Goal: Transaction & Acquisition: Purchase product/service

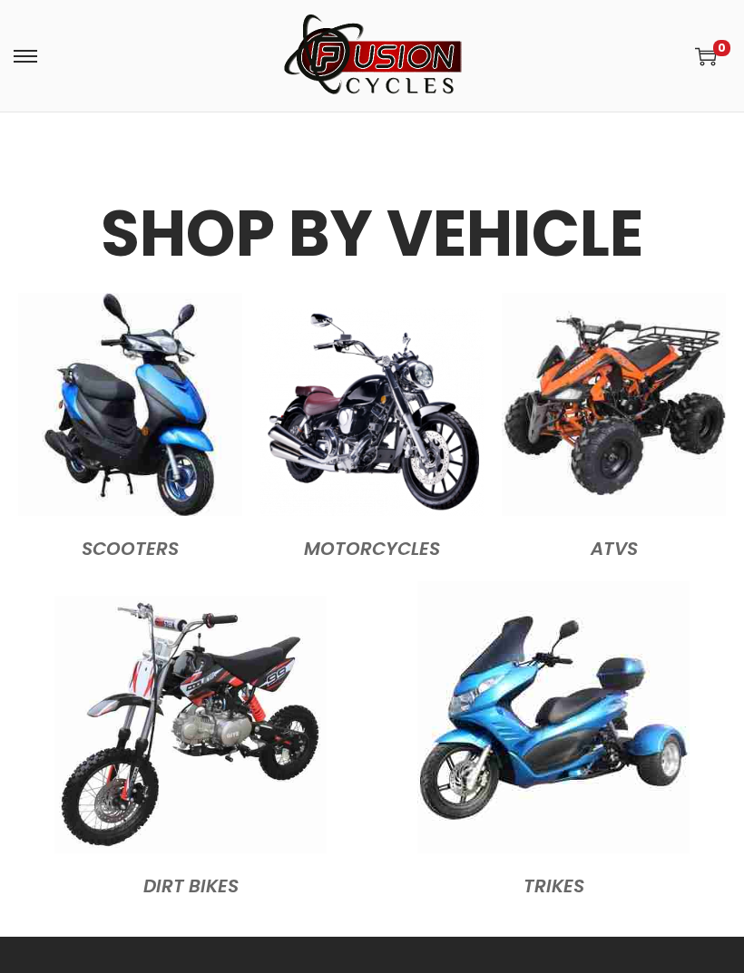
scroll to position [2363, 0]
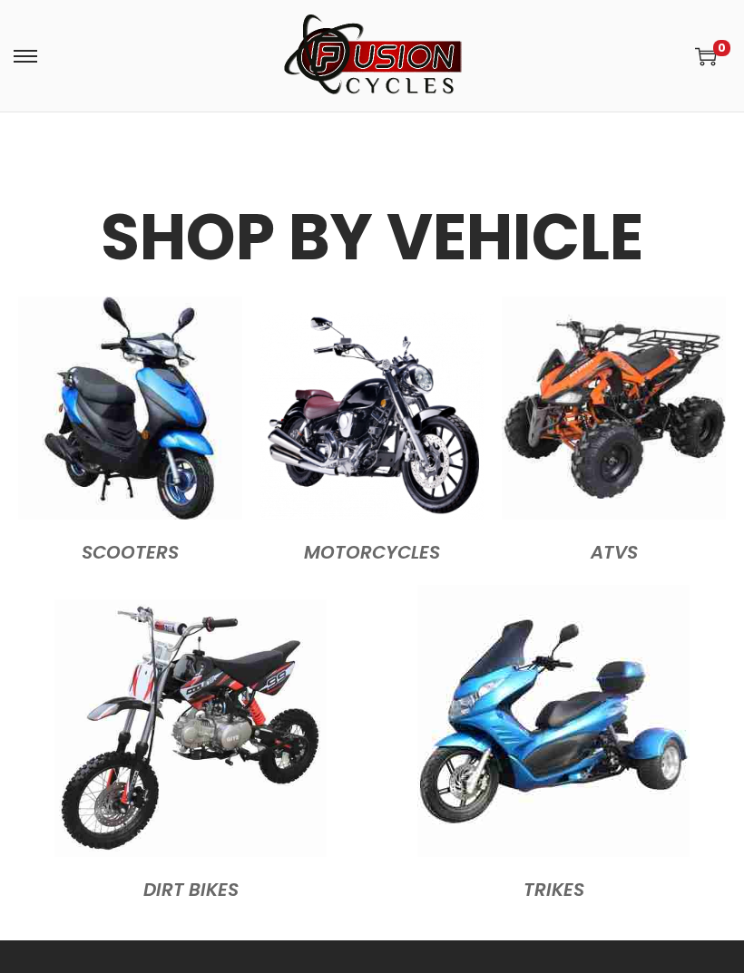
click at [131, 653] on img at bounding box center [190, 729] width 272 height 258
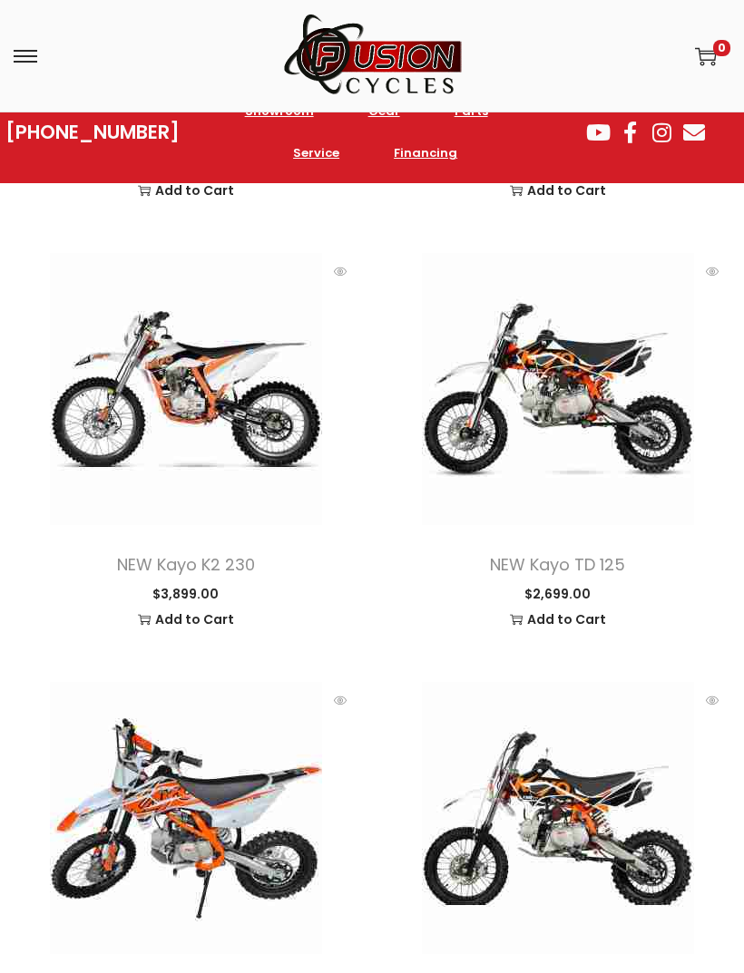
scroll to position [993, 0]
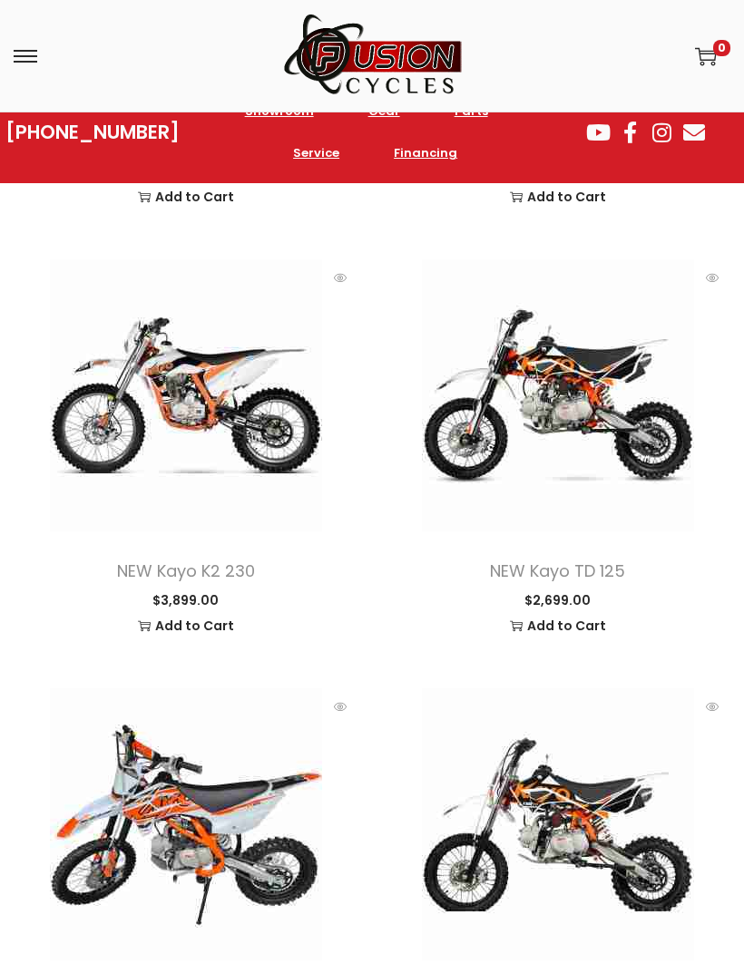
click at [160, 418] on span at bounding box center [186, 395] width 345 height 272
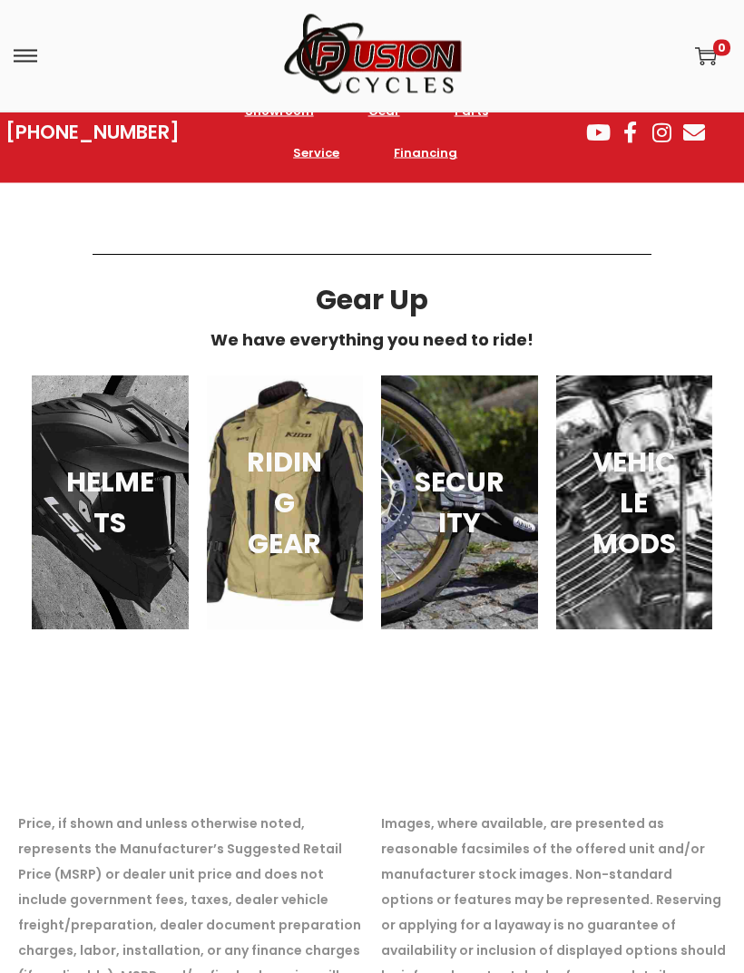
scroll to position [2396, 0]
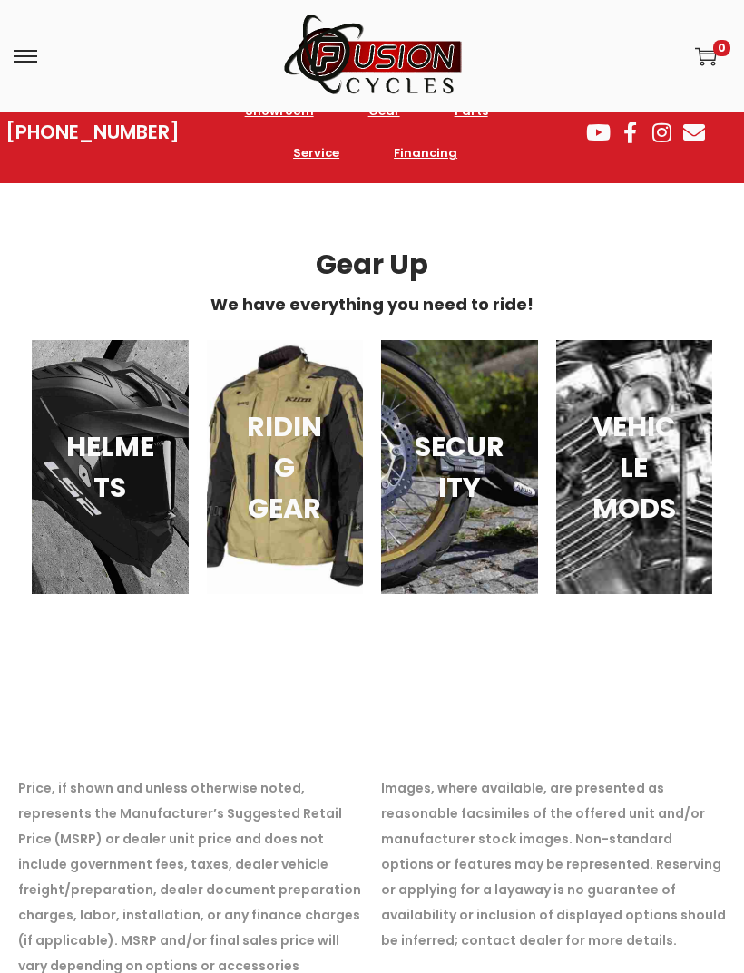
click at [640, 428] on h3 "VEHICLE MODS" at bounding box center [634, 467] width 93 height 122
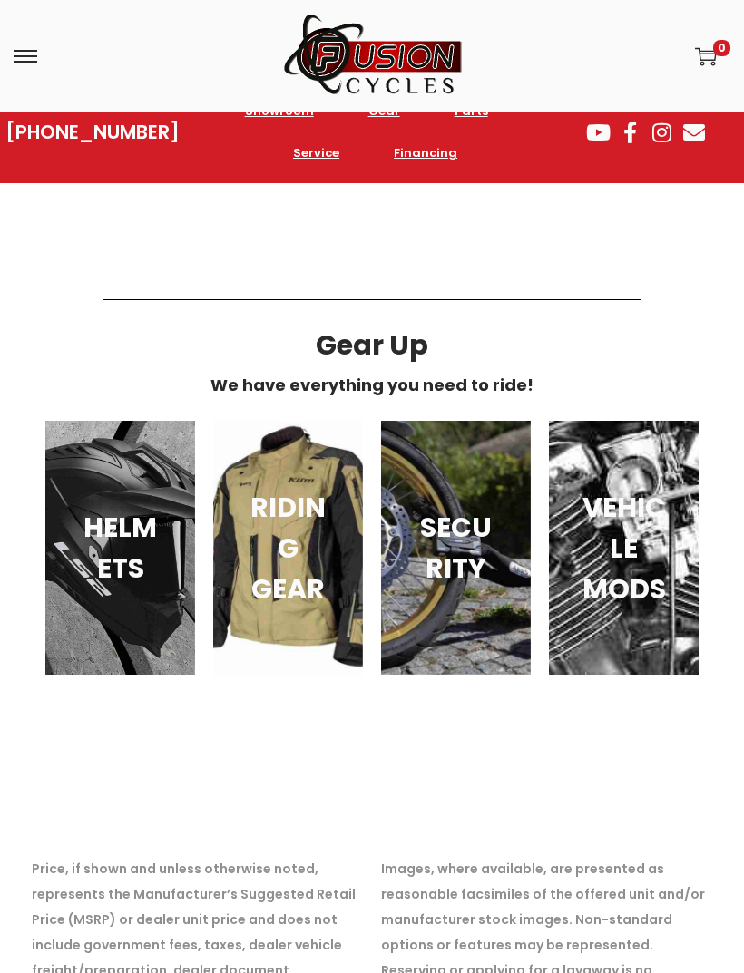
scroll to position [4092, 0]
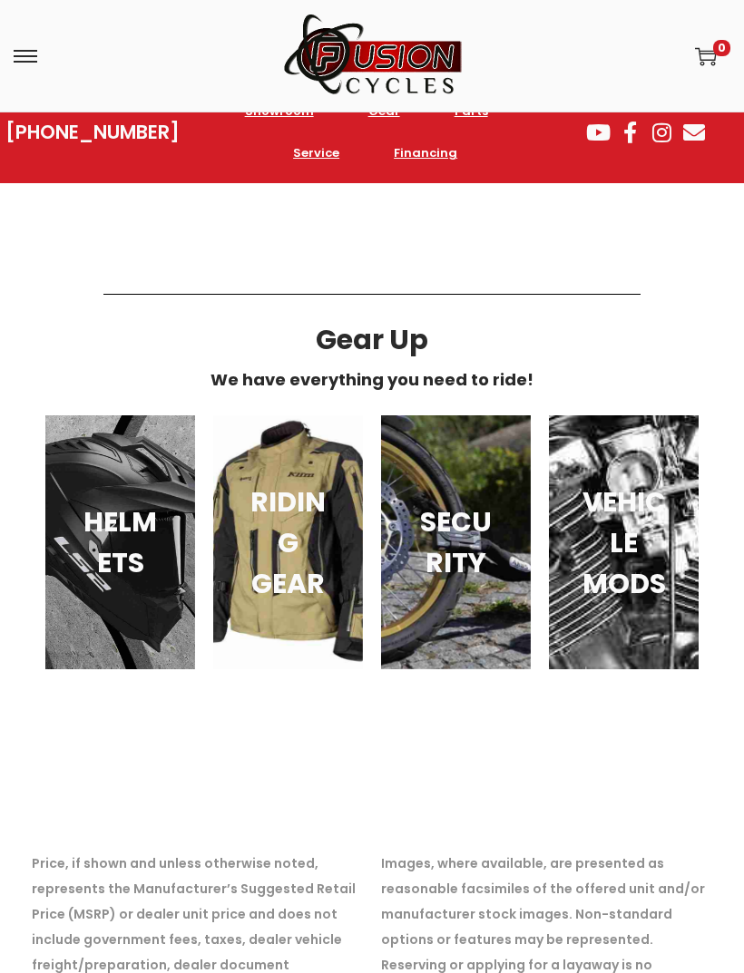
click at [502, 505] on div "SECURITY" at bounding box center [456, 543] width 150 height 254
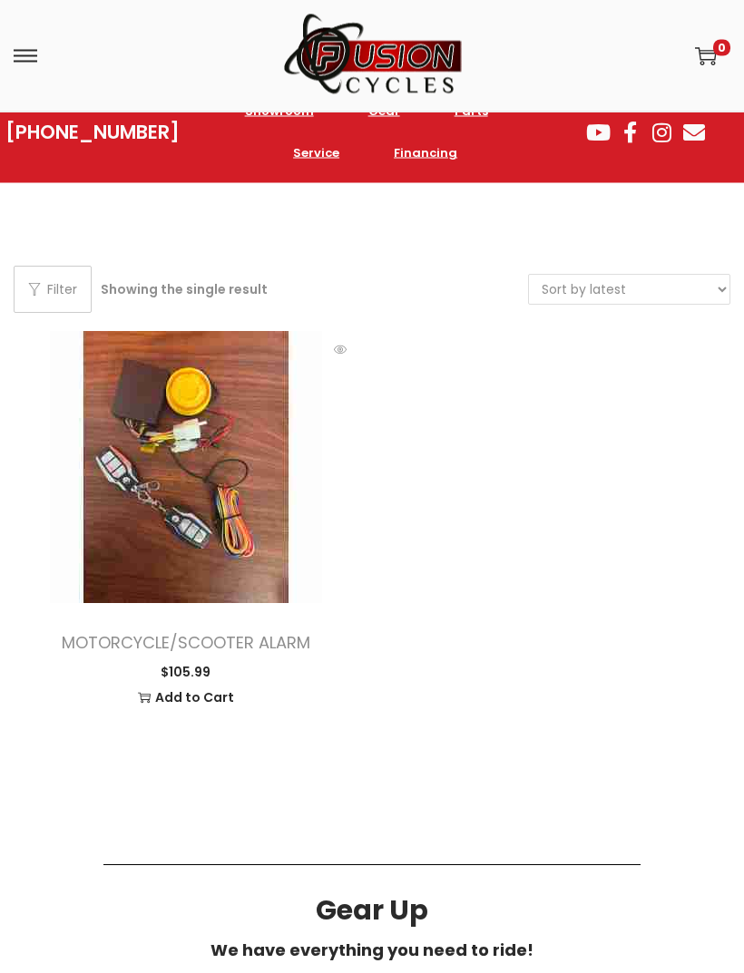
scroll to position [63, 0]
click at [141, 543] on img at bounding box center [186, 468] width 272 height 272
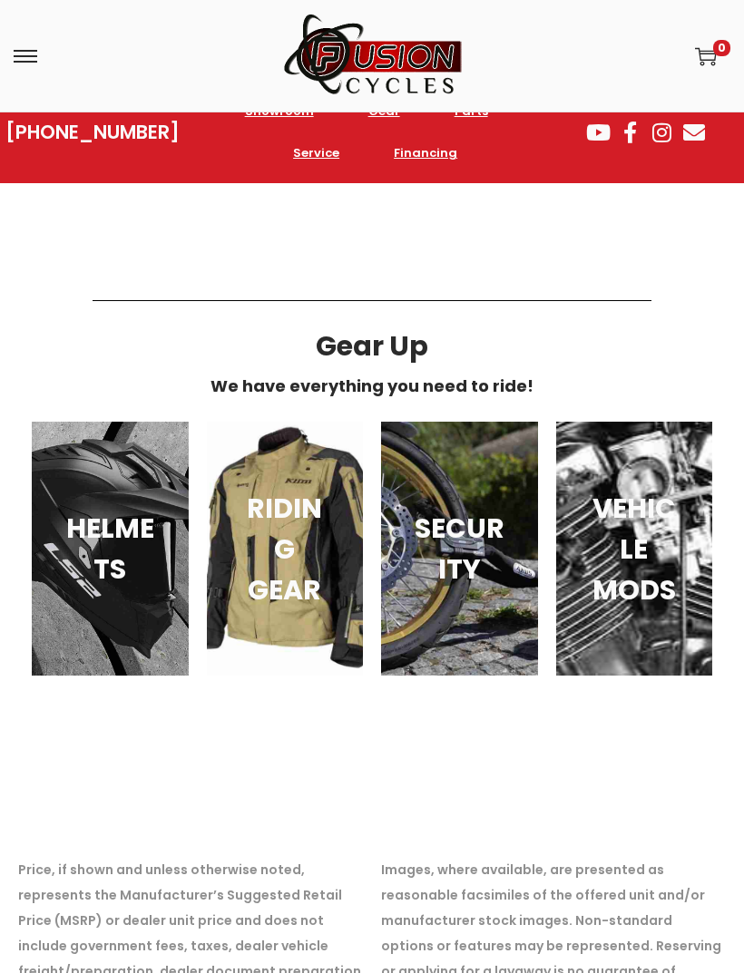
scroll to position [2072, 0]
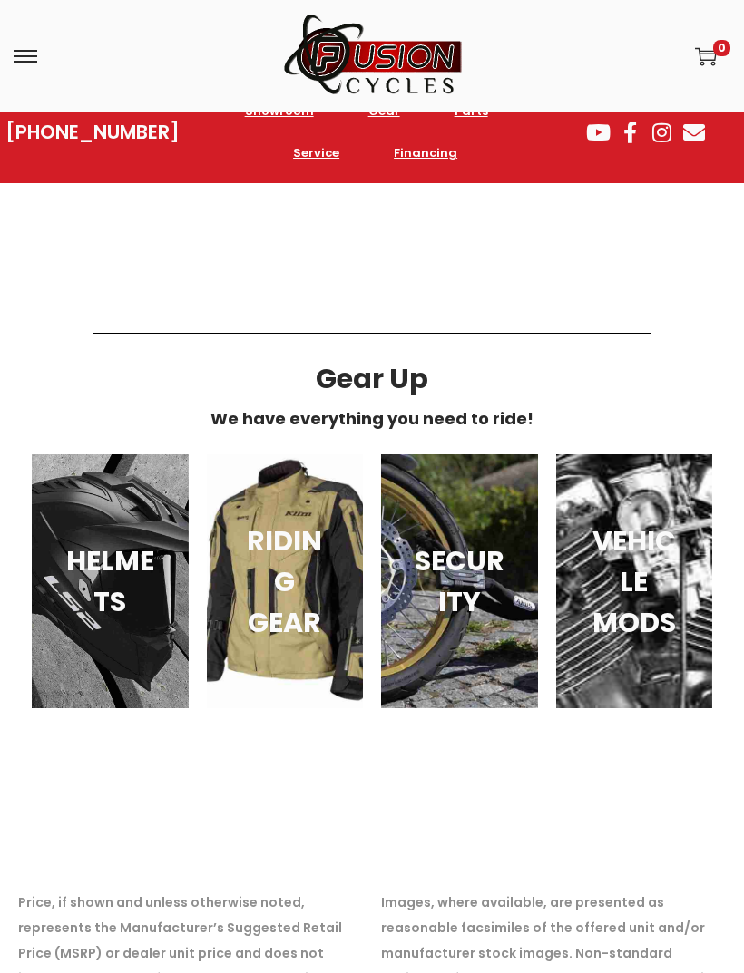
click at [77, 534] on div "HELMETS" at bounding box center [110, 582] width 157 height 254
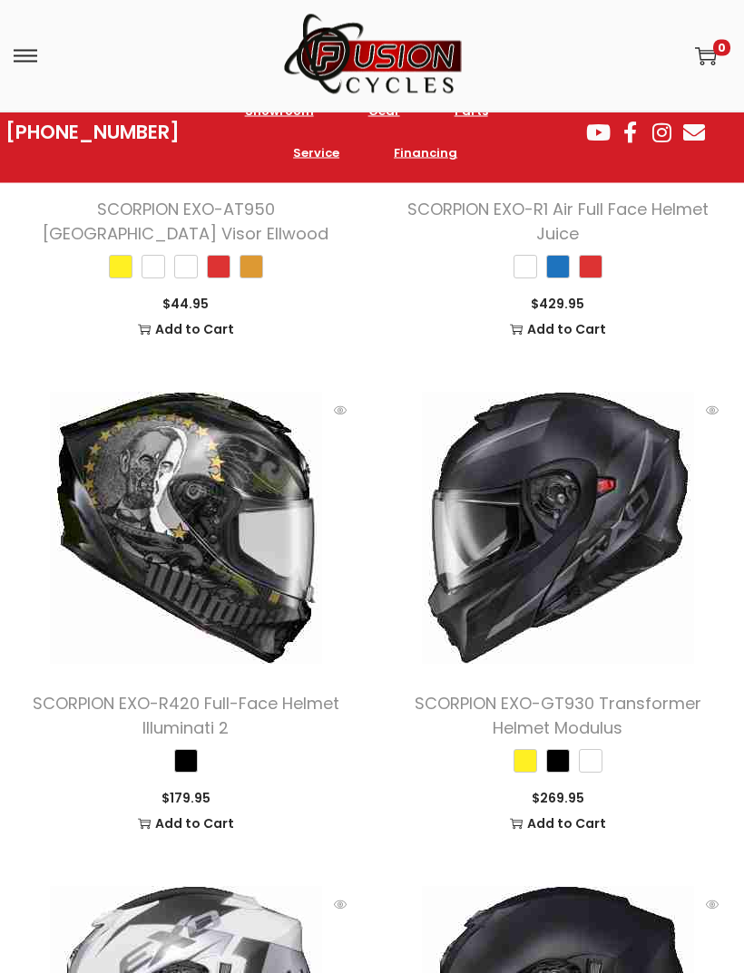
scroll to position [4428, 0]
click at [144, 433] on span at bounding box center [186, 528] width 345 height 272
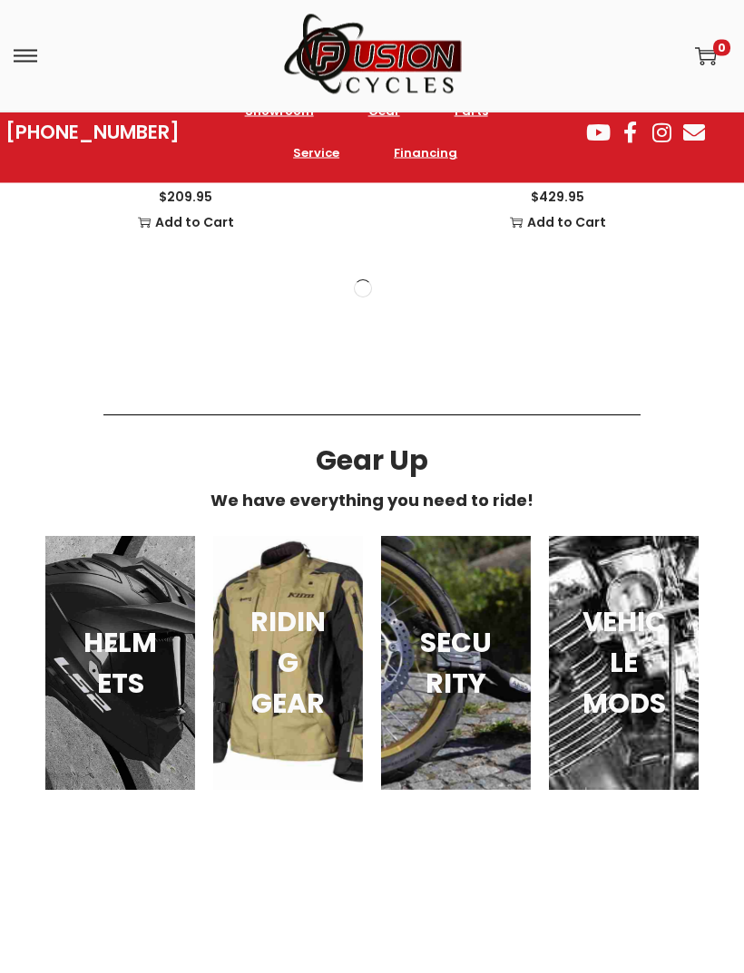
scroll to position [4498, 0]
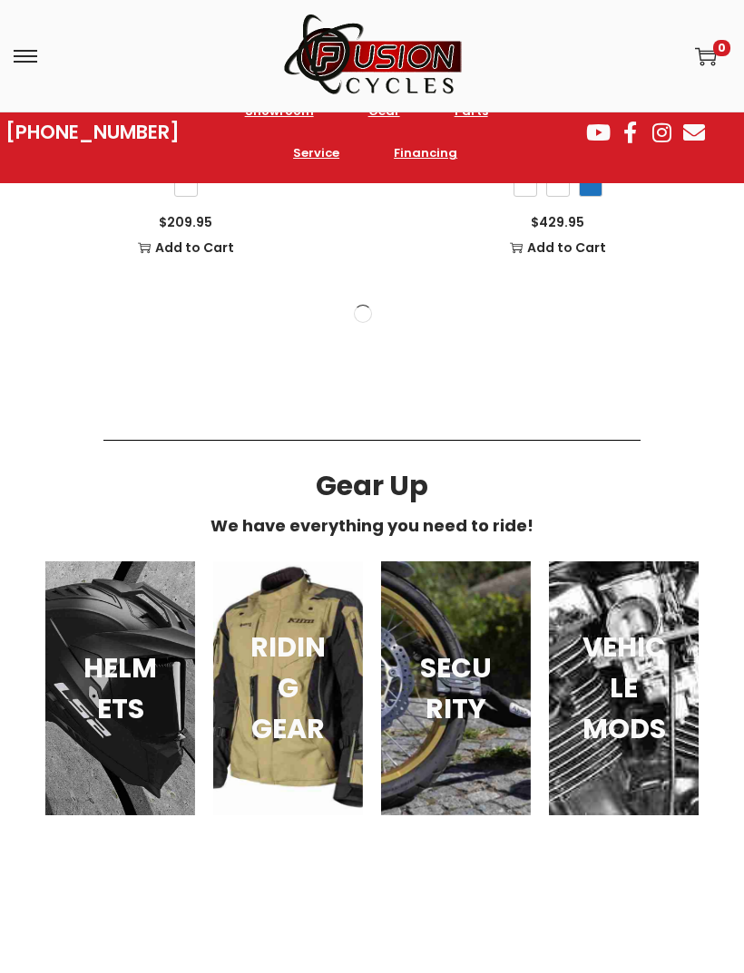
click at [96, 712] on h3 "HELMETS" at bounding box center [120, 689] width 86 height 82
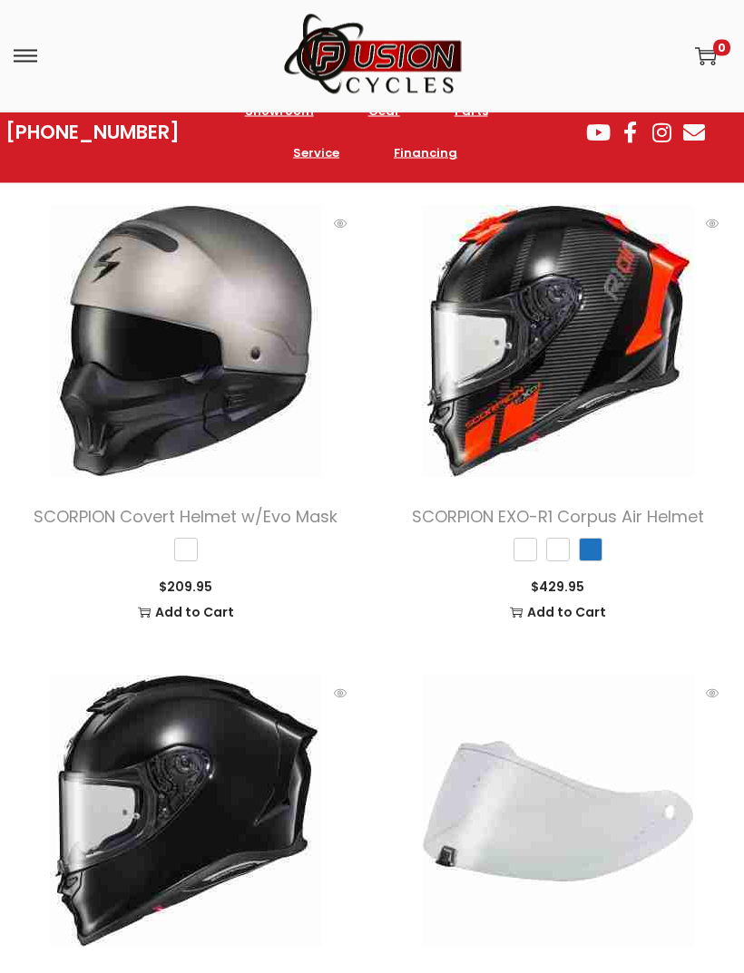
scroll to position [8497, 0]
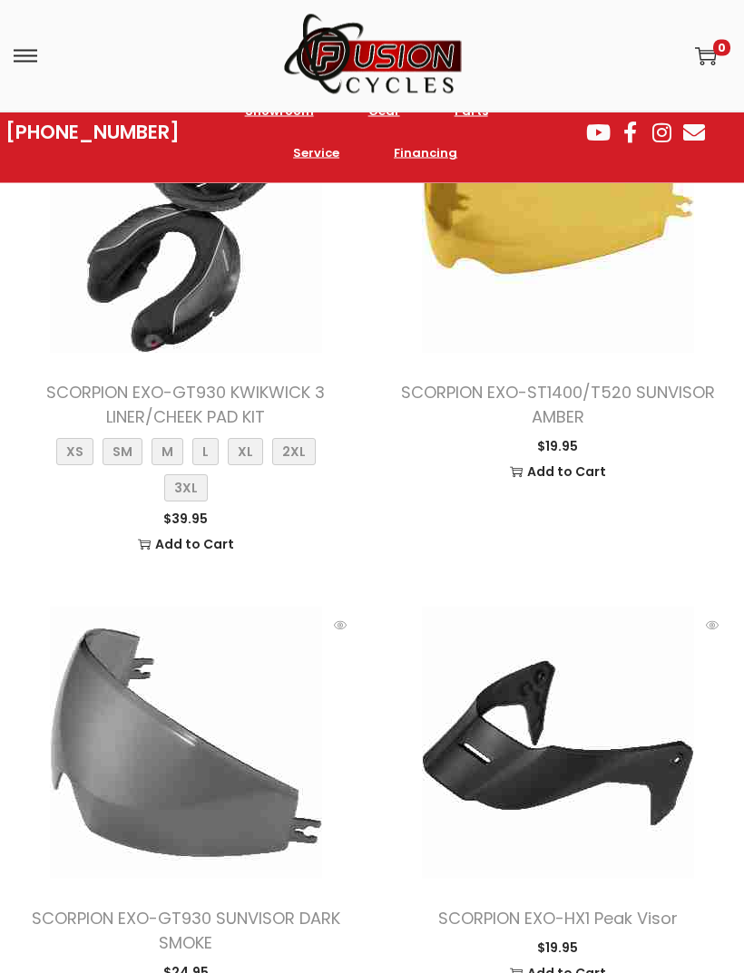
scroll to position [18102, 0]
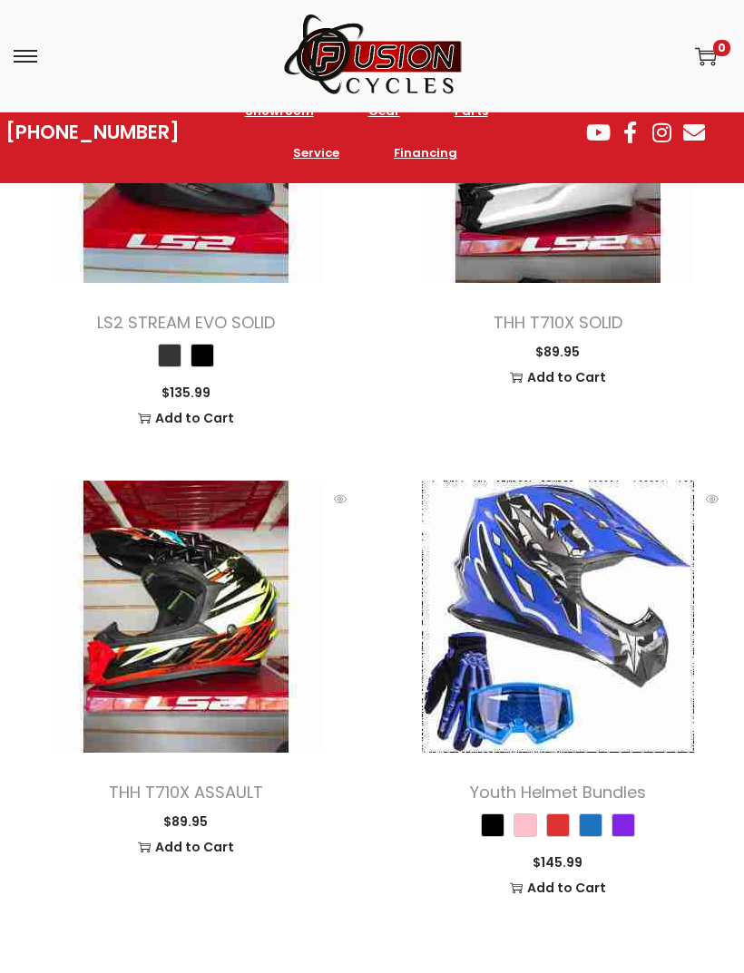
scroll to position [29051, 0]
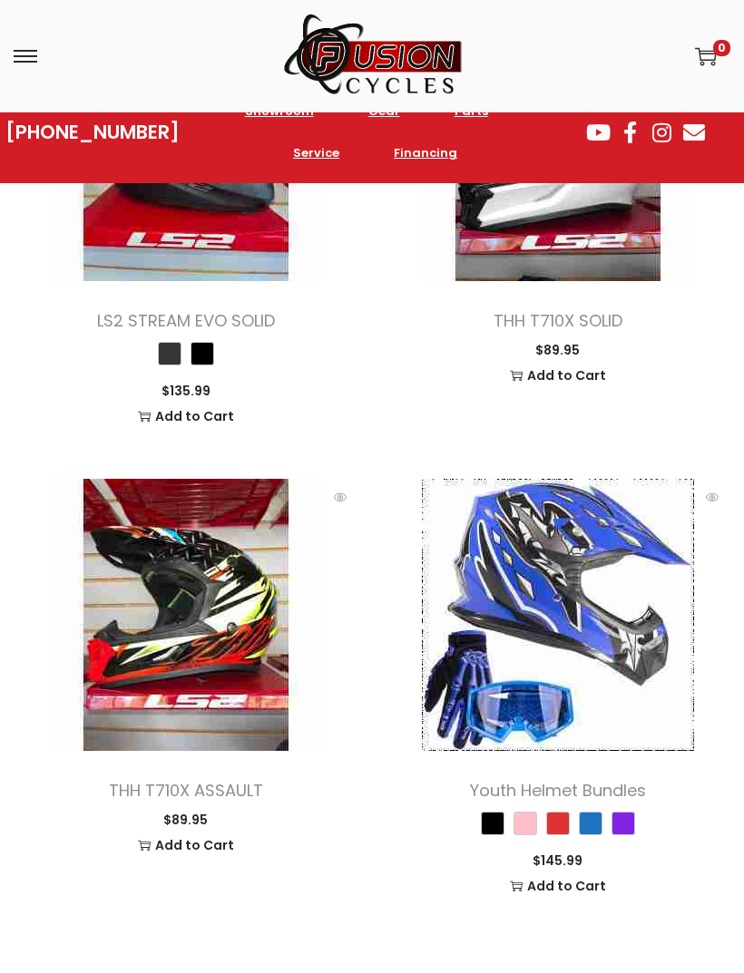
click at [516, 812] on span "Pink" at bounding box center [525, 824] width 24 height 24
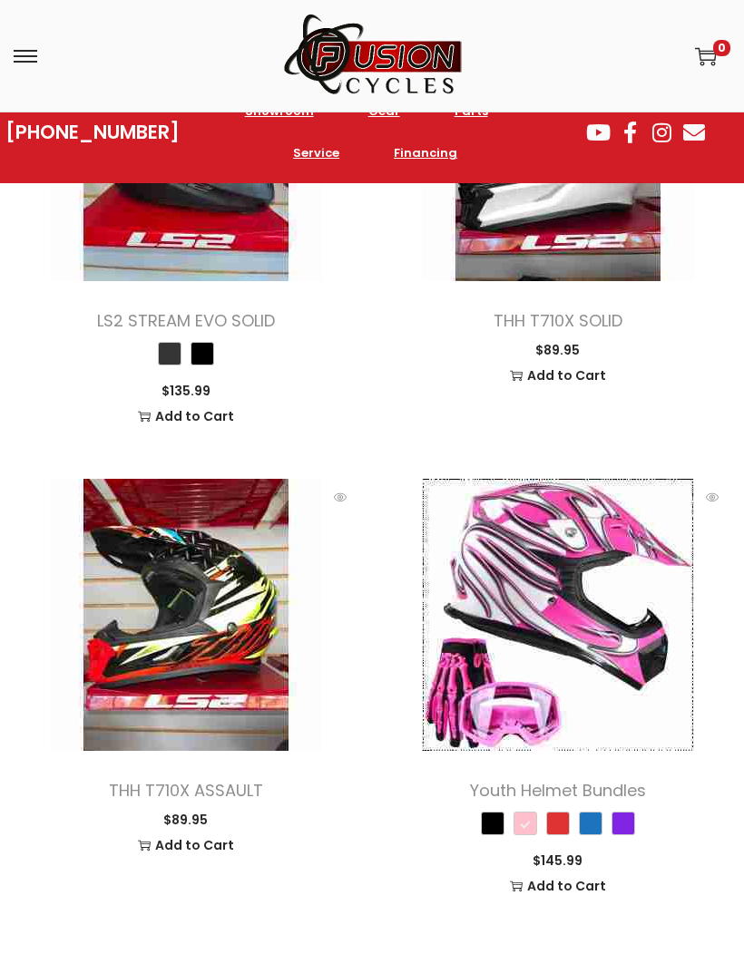
click at [626, 812] on span "Purple" at bounding box center [623, 824] width 24 height 24
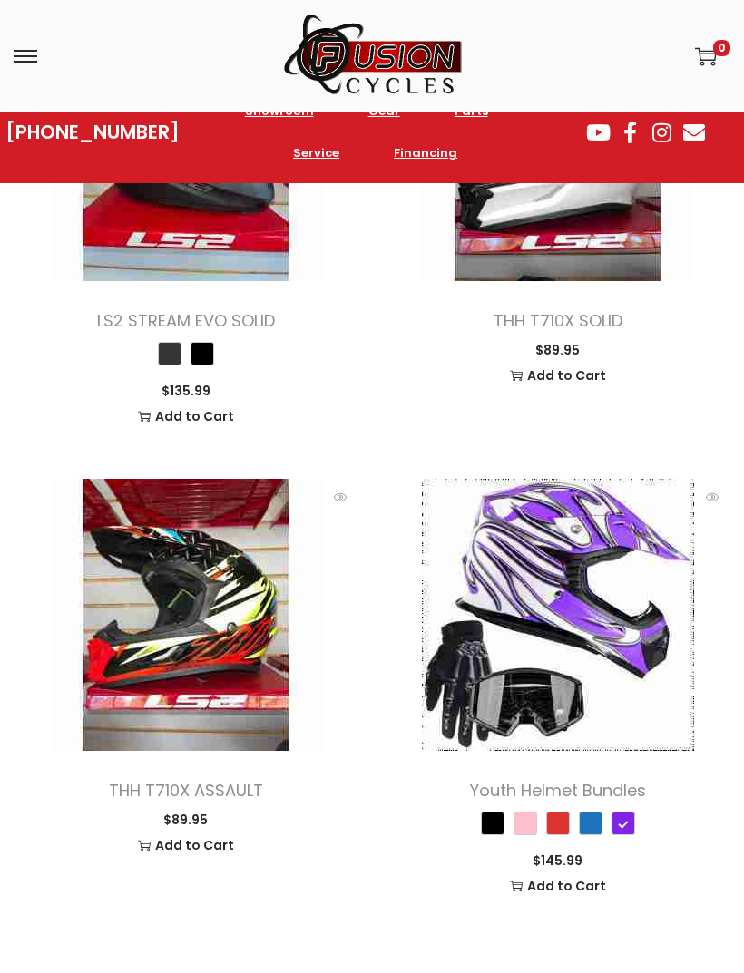
click at [589, 812] on span "Blue" at bounding box center [591, 824] width 24 height 24
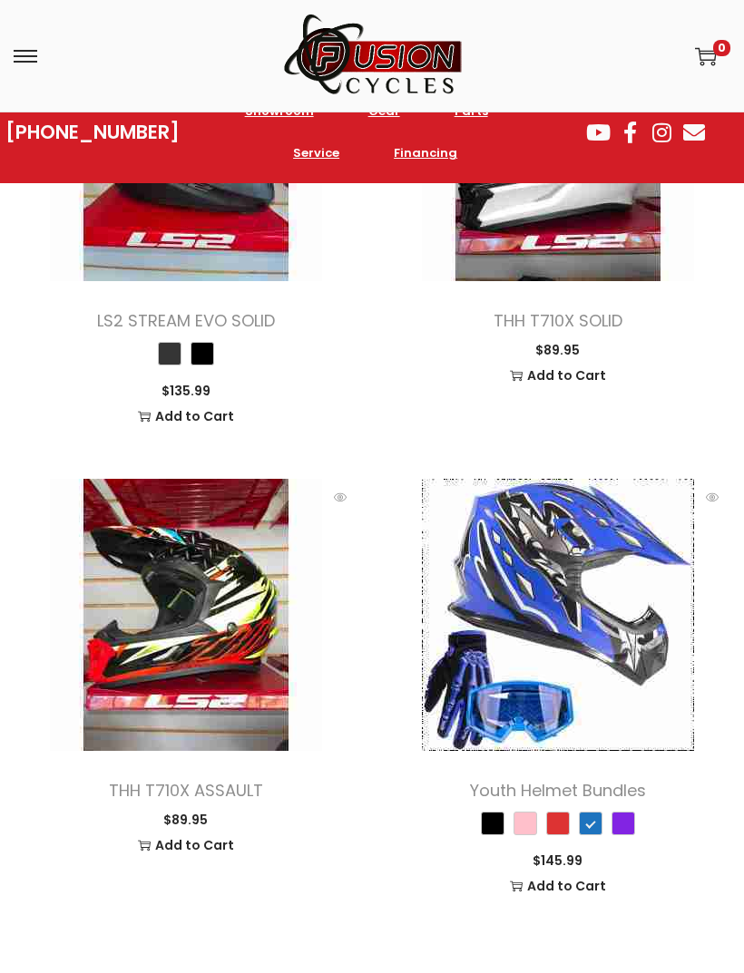
click at [554, 812] on span "Red" at bounding box center [558, 824] width 24 height 24
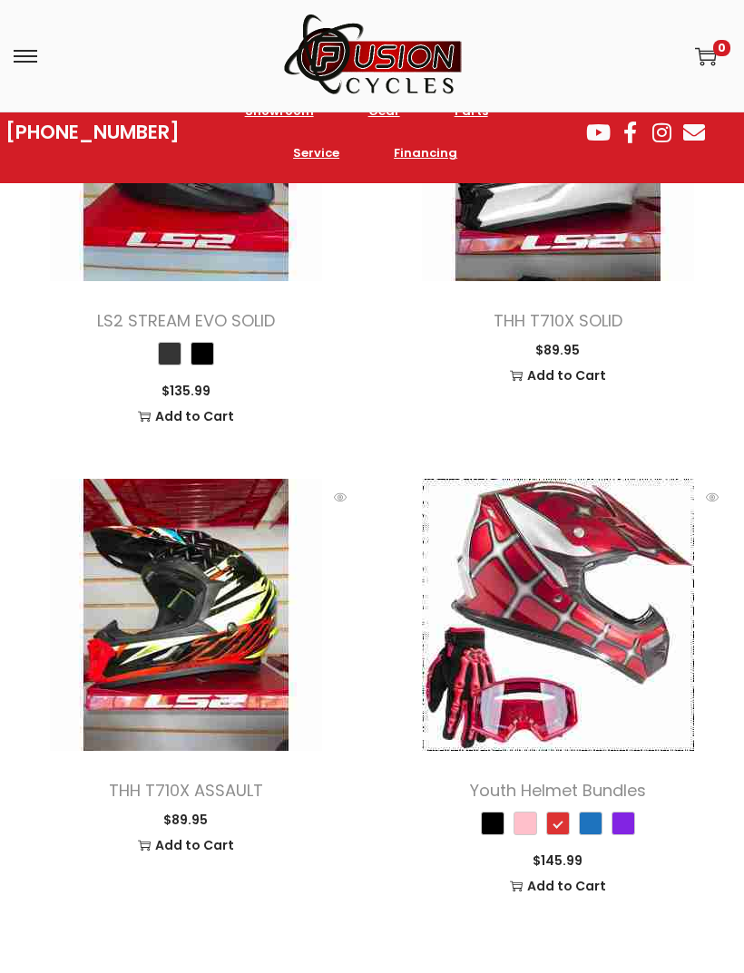
click at [493, 812] on span "Black" at bounding box center [493, 824] width 24 height 24
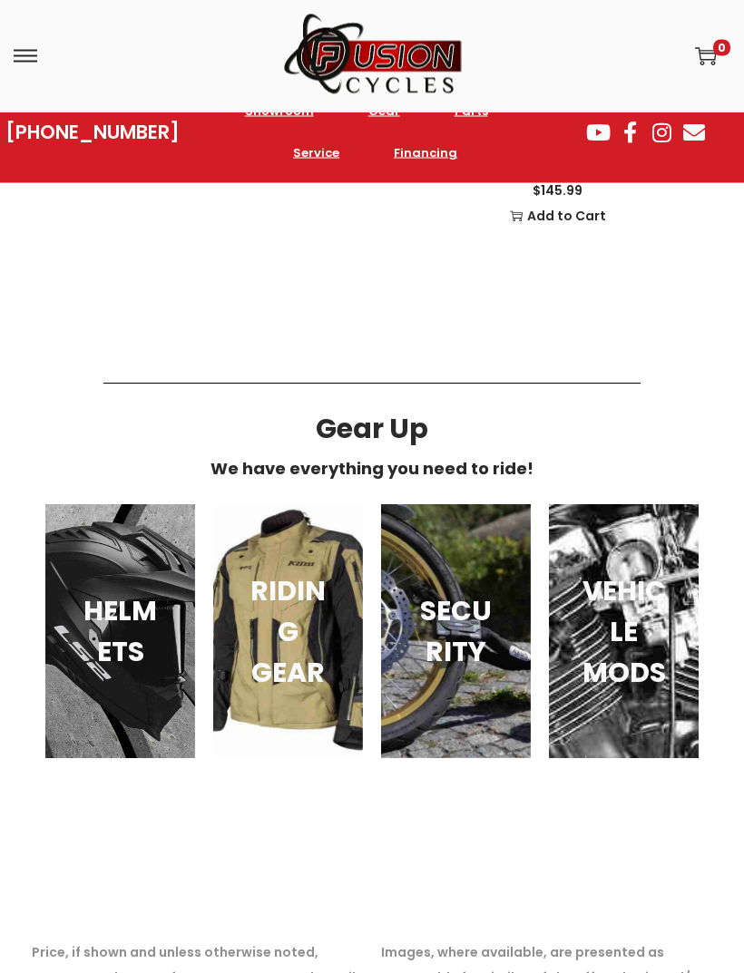
scroll to position [29723, 0]
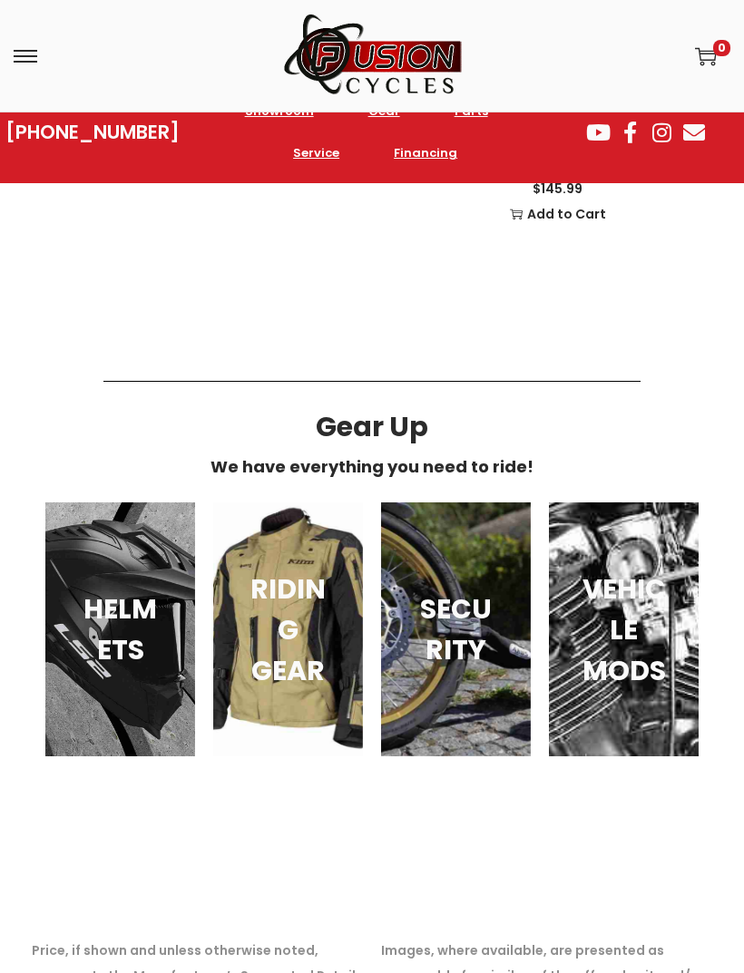
click at [270, 569] on h3 "RIDING GEAR" at bounding box center [288, 630] width 86 height 122
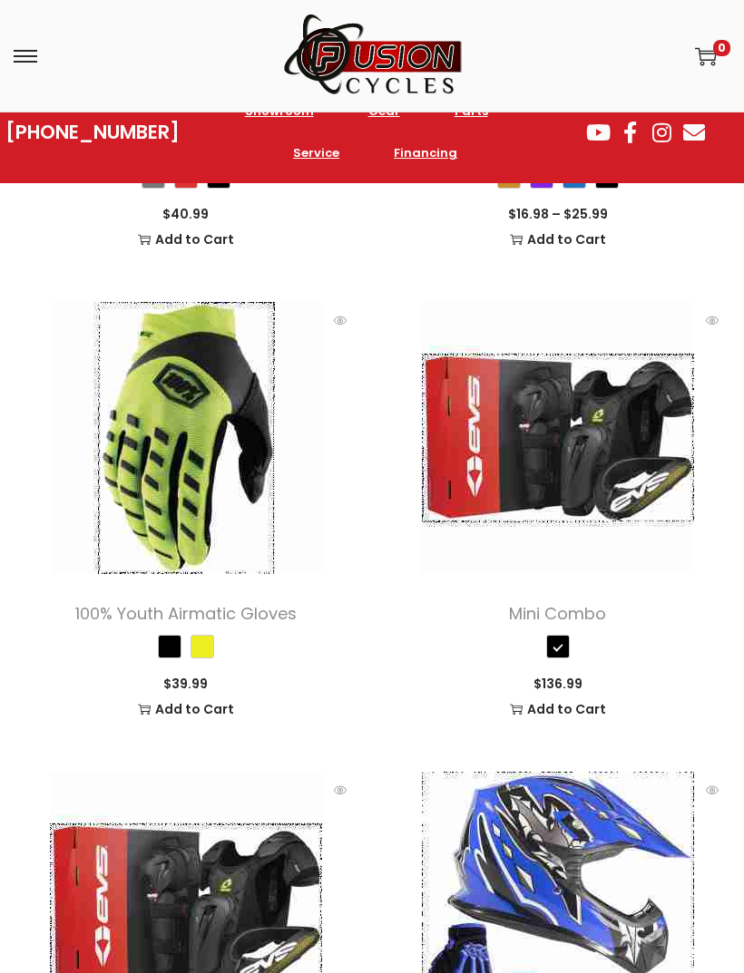
scroll to position [5699, 0]
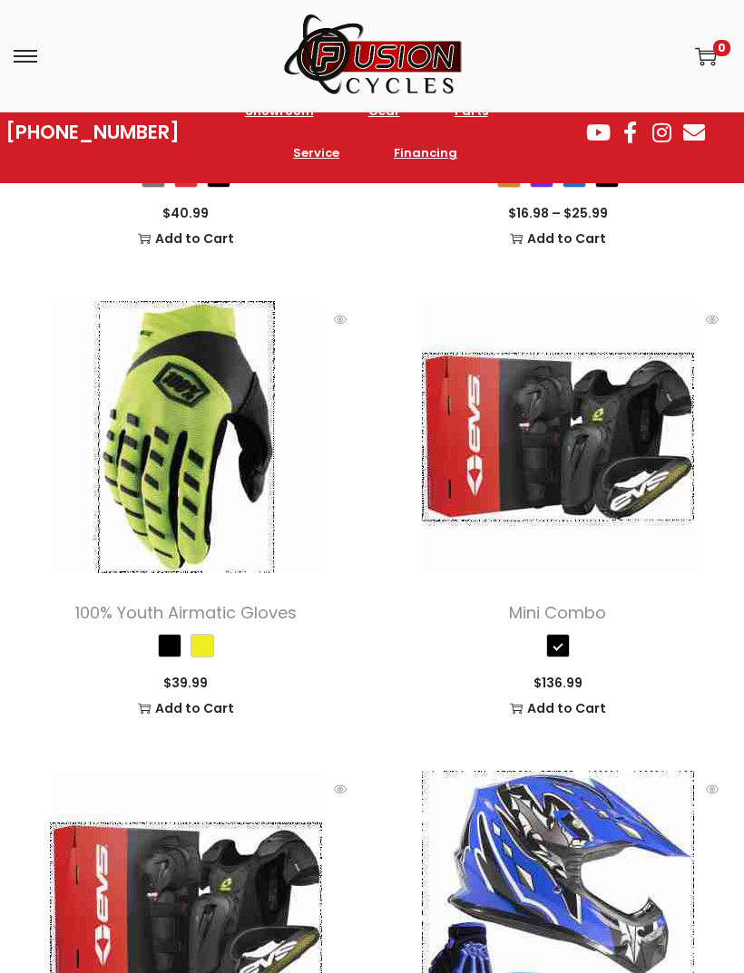
click at [653, 443] on img at bounding box center [558, 437] width 272 height 272
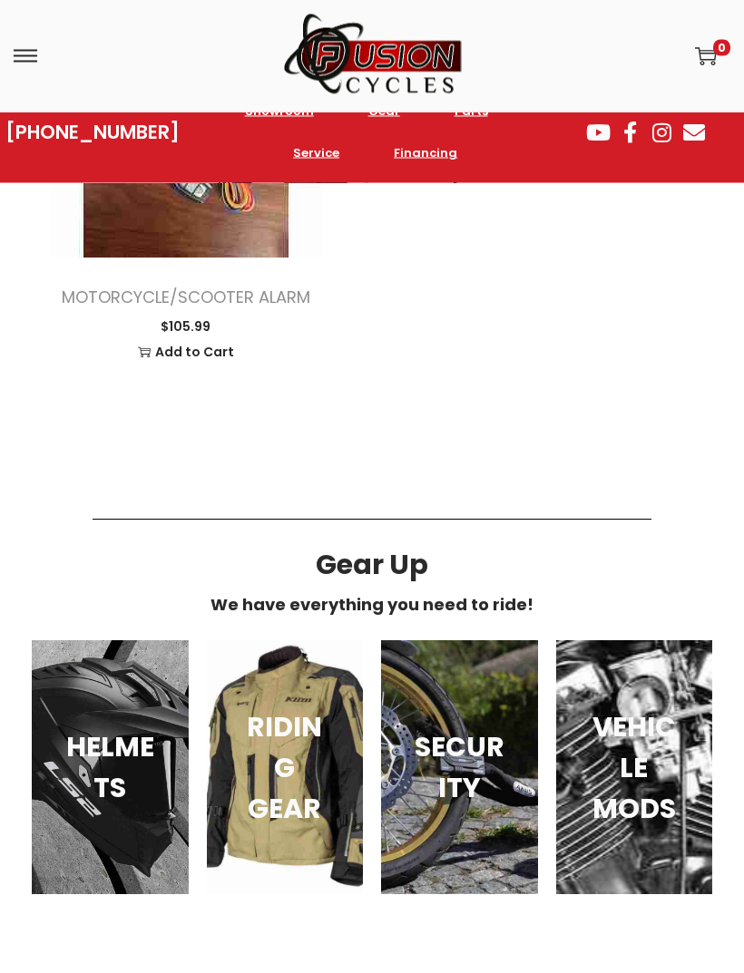
scroll to position [2498, 0]
